Goal: Information Seeking & Learning: Understand process/instructions

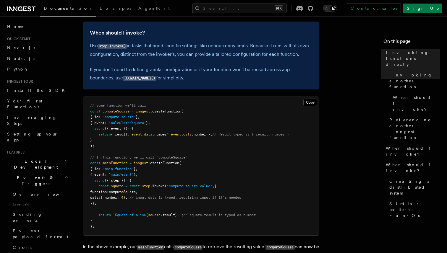
scroll to position [157, 0]
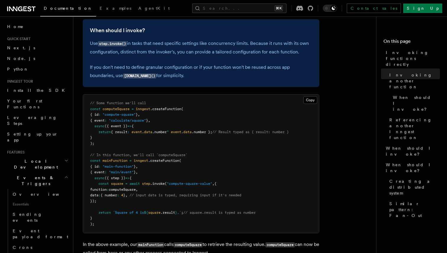
drag, startPoint x: 102, startPoint y: 196, endPoint x: 240, endPoint y: 194, distance: 137.5
click at [240, 194] on span "data : { number : 4 } , // input data is typed, requiring input if it's needed" at bounding box center [165, 195] width 151 height 4
click at [240, 194] on span "// input data is typed, requiring input if it's needed" at bounding box center [186, 195] width 112 height 4
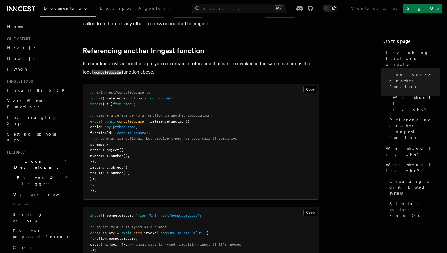
scroll to position [387, 0]
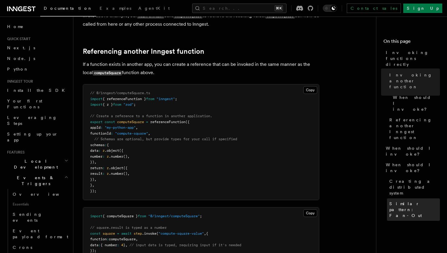
click at [415, 199] on link "Similar pattern: Fan-Out" at bounding box center [413, 210] width 53 height 22
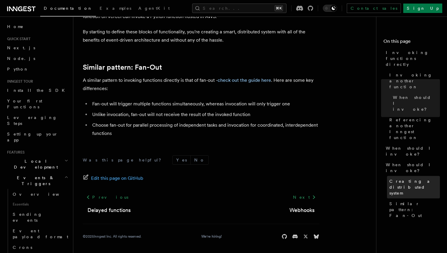
scroll to position [841, 0]
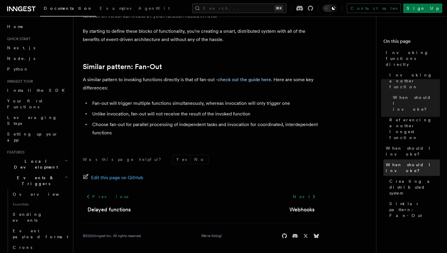
click at [407, 162] on span "When should I invoke?" at bounding box center [413, 168] width 54 height 12
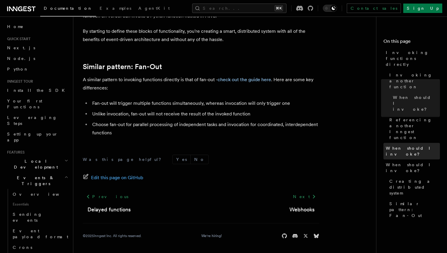
click at [423, 146] on span "When should I invoke?" at bounding box center [413, 152] width 54 height 12
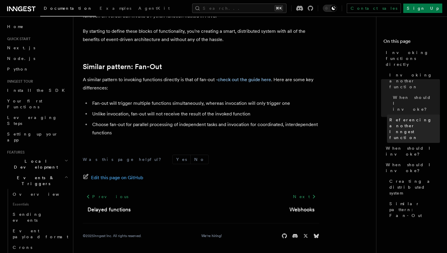
click at [418, 117] on span "Referencing another Inngest function" at bounding box center [415, 129] width 51 height 24
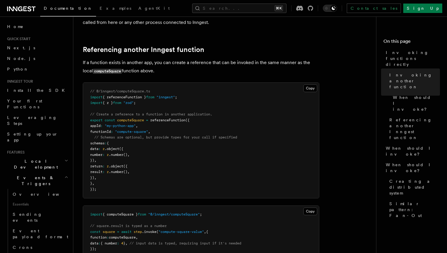
scroll to position [384, 0]
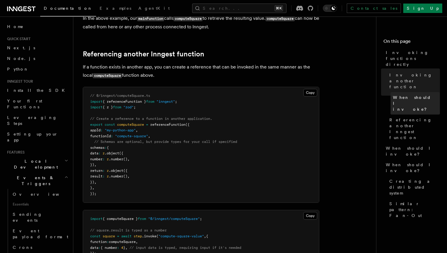
click at [415, 95] on span "When should I invoke?" at bounding box center [416, 104] width 47 height 18
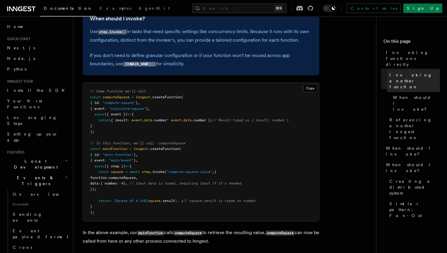
click at [413, 70] on link "Invoking another function" at bounding box center [413, 81] width 53 height 22
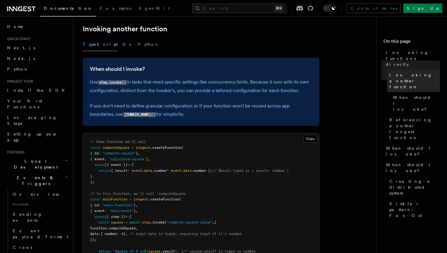
scroll to position [115, 0]
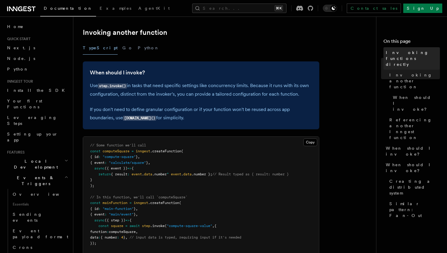
click at [413, 54] on span "Invoking functions directly" at bounding box center [413, 59] width 54 height 18
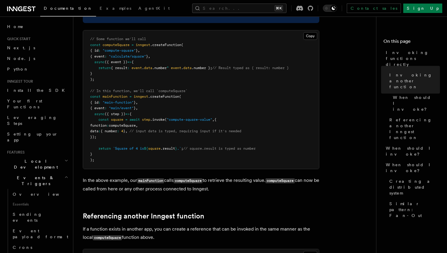
scroll to position [225, 0]
